Goal: Information Seeking & Learning: Find specific page/section

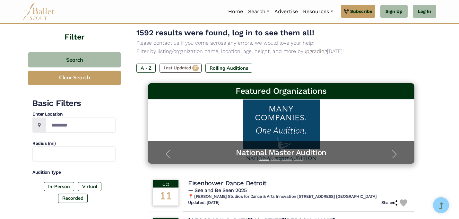
scroll to position [51, 0]
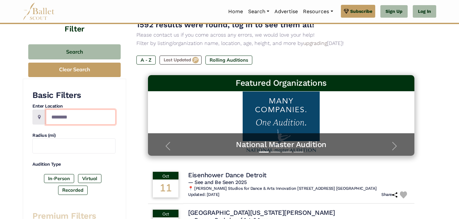
click at [90, 119] on input "Location" at bounding box center [81, 116] width 70 height 15
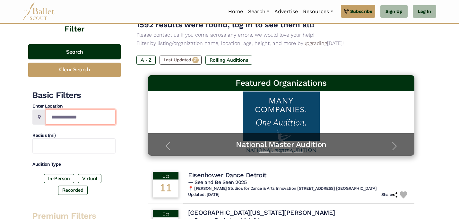
type input "**********"
click at [90, 51] on button "Search" at bounding box center [74, 51] width 92 height 15
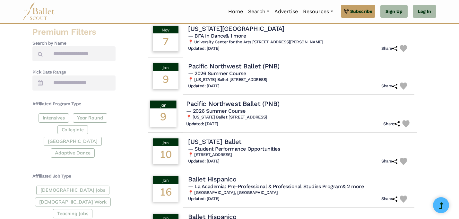
scroll to position [237, 0]
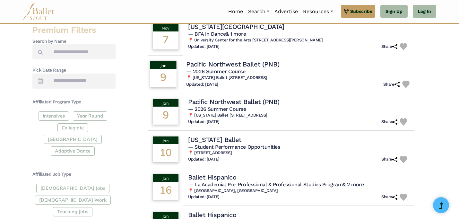
click at [295, 82] on div "Updated: [DATE] Share" at bounding box center [299, 84] width 226 height 7
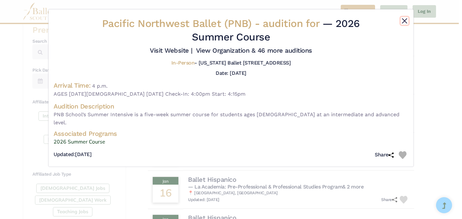
click at [403, 20] on button "Close" at bounding box center [405, 21] width 8 height 8
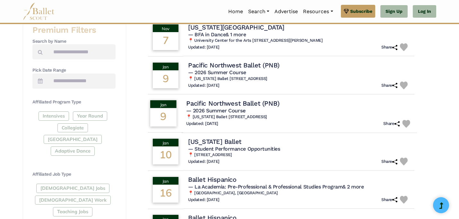
click at [204, 115] on h6 "📍 [US_STATE] Ballet [STREET_ADDRESS]" at bounding box center [299, 116] width 226 height 5
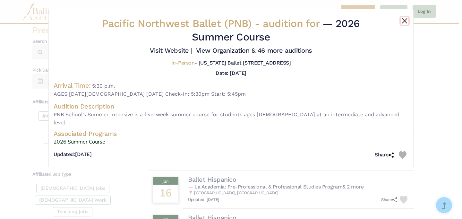
click at [403, 19] on button "Close" at bounding box center [405, 21] width 8 height 8
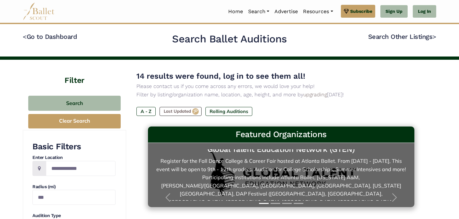
scroll to position [5, 0]
